Goal: Communication & Community: Ask a question

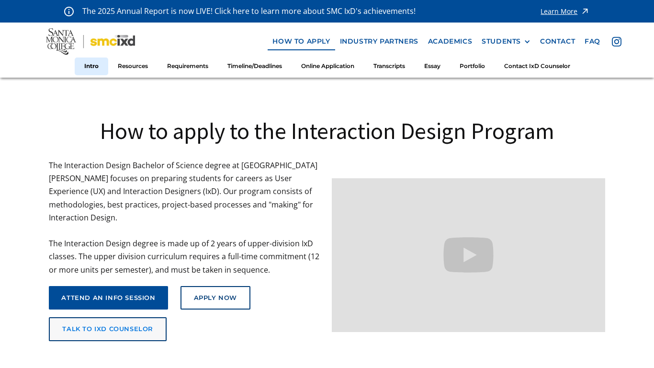
click at [134, 325] on link "talk to ixd counselor" at bounding box center [108, 329] width 118 height 24
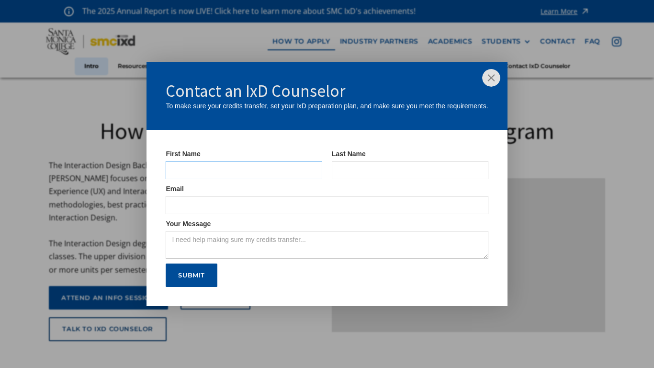
click at [215, 168] on input "IxD Counselor Form" at bounding box center [244, 170] width 157 height 18
type input "[PERSON_NAME]"
click at [388, 162] on input "IxD Counselor Form" at bounding box center [410, 170] width 157 height 18
type input "[PERSON_NAME]"
click at [262, 204] on input "IxD Counselor Form" at bounding box center [327, 205] width 322 height 18
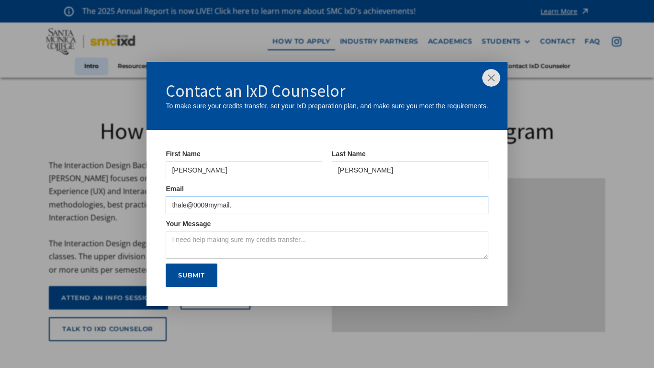
click at [189, 206] on input "thale@0009mymail." at bounding box center [327, 205] width 322 height 18
click at [198, 208] on input "thale0009mymail." at bounding box center [327, 205] width 322 height 18
click at [227, 228] on form "First Name [PERSON_NAME] Last Name [PERSON_NAME] Email thale0009@mymail. Your M…" at bounding box center [326, 218] width 360 height 177
click at [239, 204] on input "thale0009@mymail." at bounding box center [327, 205] width 322 height 18
type input "[EMAIL_ADDRESS][DOMAIN_NAME]."
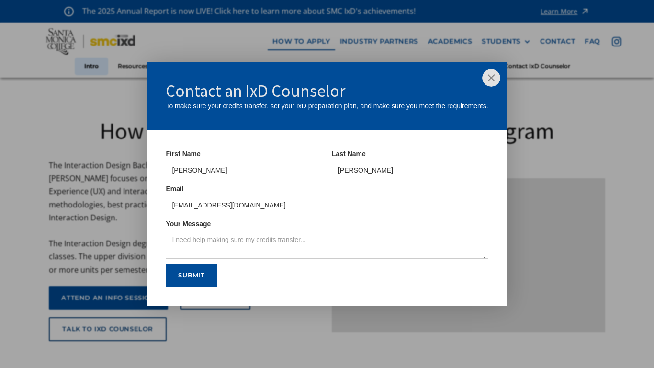
click at [166, 263] on input "Submit" at bounding box center [192, 275] width 52 height 24
click at [215, 244] on textarea "Your Message" at bounding box center [327, 245] width 322 height 28
click at [221, 243] on textarea "Your Message" at bounding box center [327, 245] width 322 height 28
type textarea "ineed"
type textarea "I need help with cars"
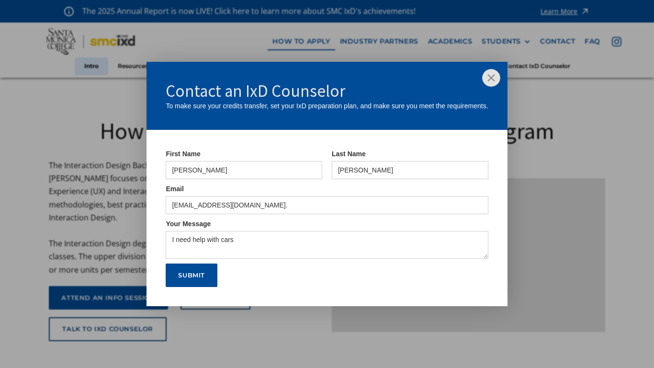
click at [189, 284] on input "Submit" at bounding box center [192, 275] width 52 height 24
click at [203, 270] on input "Submit" at bounding box center [192, 275] width 52 height 24
click at [245, 204] on input "[EMAIL_ADDRESS][DOMAIN_NAME]." at bounding box center [327, 205] width 322 height 18
type input "[EMAIL_ADDRESS][DOMAIN_NAME]"
click at [166, 263] on input "Submit" at bounding box center [192, 275] width 52 height 24
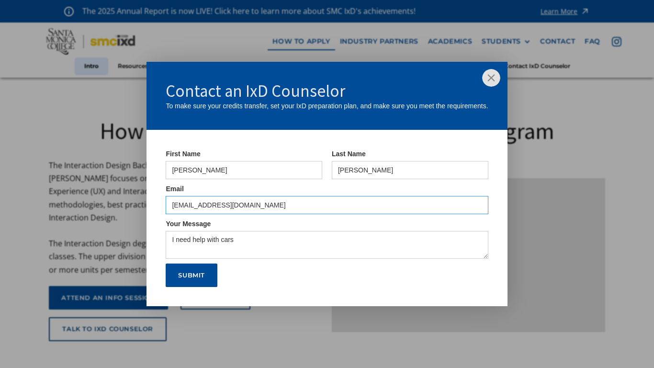
type input "Please wait..."
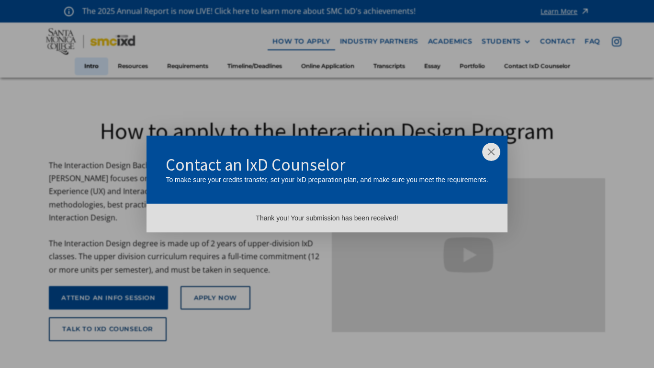
click at [337, 225] on div "Thank you! Your submission has been received!" at bounding box center [326, 217] width 360 height 29
click at [505, 153] on div "Contact an IxD Counselor To make sure your credits transfer, set your IxD prepa…" at bounding box center [326, 169] width 360 height 68
click at [443, 229] on div "Thank you! Your submission has been received!" at bounding box center [326, 217] width 360 height 29
click at [504, 158] on div "Contact an IxD Counselor To make sure your credits transfer, set your IxD prepa…" at bounding box center [326, 169] width 360 height 68
click at [494, 154] on img at bounding box center [491, 152] width 18 height 18
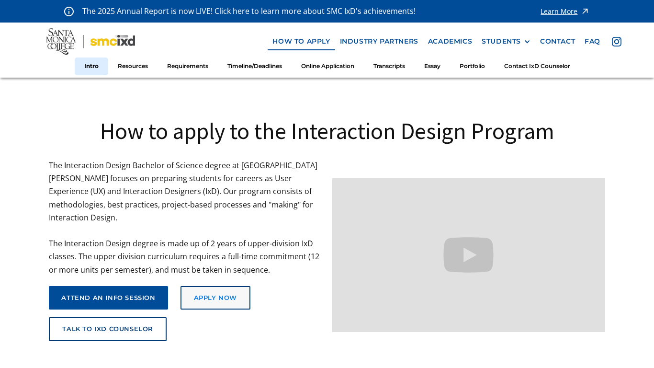
click at [240, 286] on link "Apply Now" at bounding box center [215, 298] width 70 height 24
